Goal: Information Seeking & Learning: Understand process/instructions

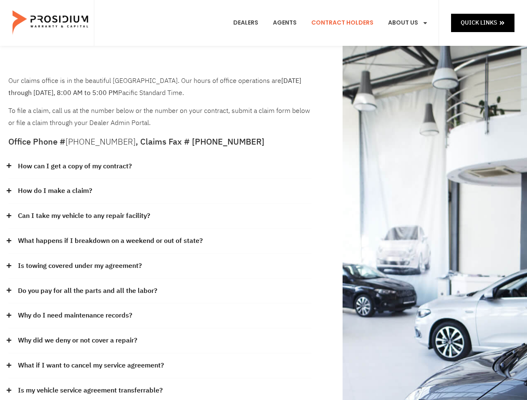
click at [263, 200] on div "How do I make a claim?" at bounding box center [159, 191] width 303 height 25
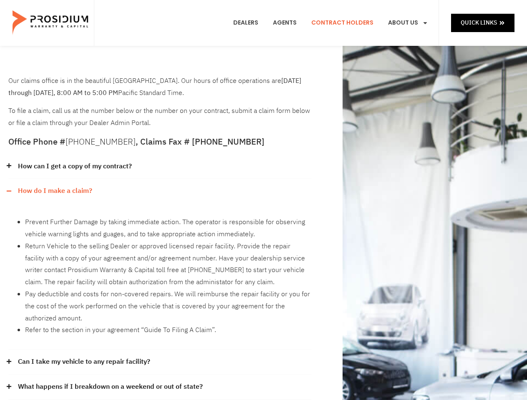
click at [160, 167] on div "How can I get a copy of my contract?" at bounding box center [159, 166] width 303 height 25
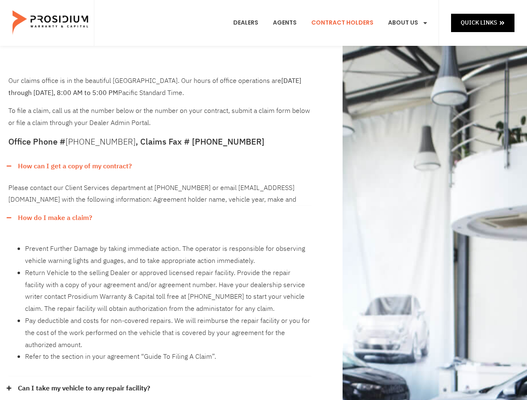
click at [74, 166] on link "How can I get a copy of my contract?" at bounding box center [75, 167] width 114 height 12
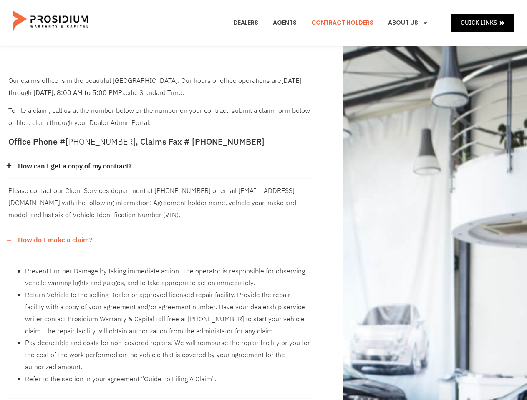
click at [160, 191] on div "Please contact our Client Services department at [PHONE_NUMBER] or email [EMAIL…" at bounding box center [159, 203] width 303 height 49
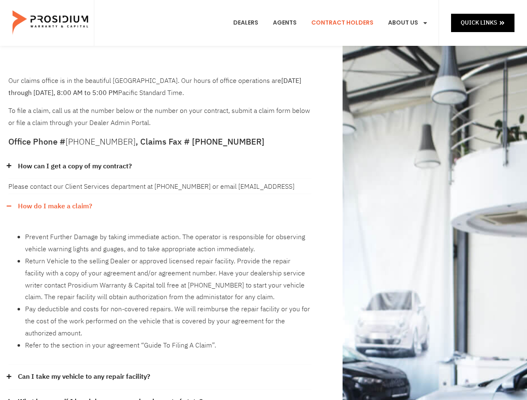
click at [55, 191] on div "Please contact our Client Services department at [PHONE_NUMBER] or email [EMAIL…" at bounding box center [159, 186] width 303 height 15
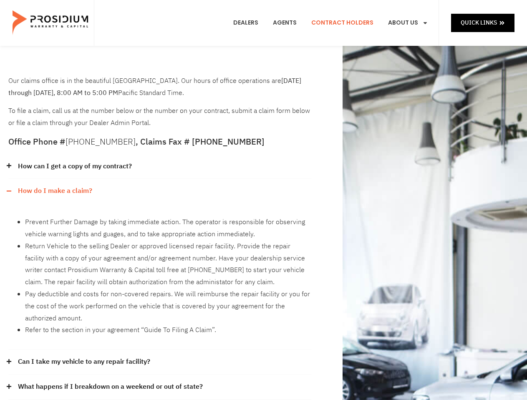
click at [160, 217] on li "Prevent Further Damage by taking immediate action. The operator is responsible …" at bounding box center [168, 229] width 286 height 24
click at [84, 216] on div "Prevent Further Damage by taking immediate action. The operator is responsible …" at bounding box center [159, 277] width 303 height 146
click at [160, 242] on li "Return Vehicle to the selling Dealer or approved licensed repair facility. Prov…" at bounding box center [168, 265] width 286 height 48
click at [109, 241] on li "Return Vehicle to the selling Dealer or approved licensed repair facility. Prov…" at bounding box center [168, 265] width 286 height 48
click at [160, 267] on li "Return Vehicle to the selling Dealer or approved licensed repair facility. Prov…" at bounding box center [168, 265] width 286 height 48
